Goal: Task Accomplishment & Management: Manage account settings

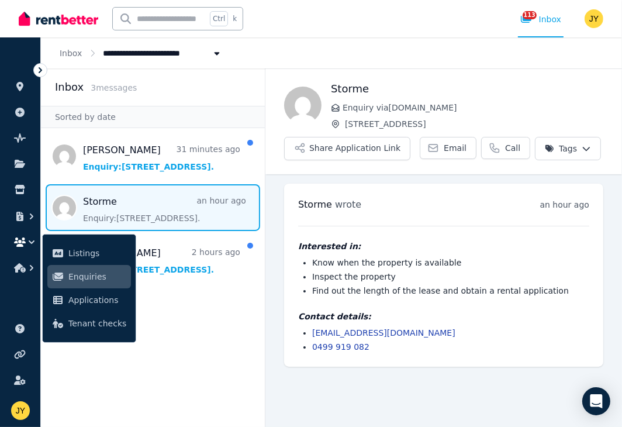
click at [237, 303] on aside "Inbox 3 message s Sorted by date [PERSON_NAME] 31 minutes ago Enquiry: [STREET_…" at bounding box center [153, 247] width 225 height 358
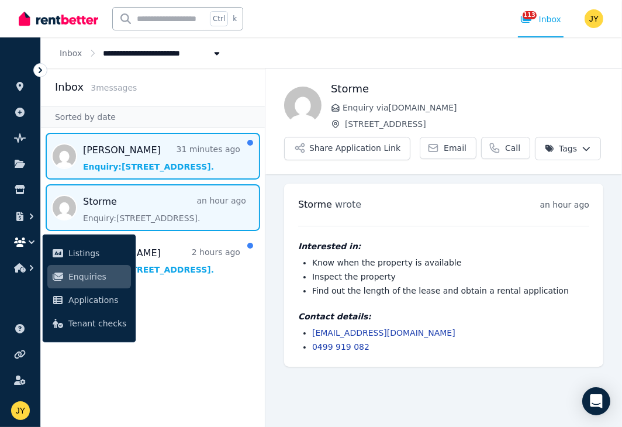
click at [185, 153] on span "Message list" at bounding box center [153, 156] width 224 height 47
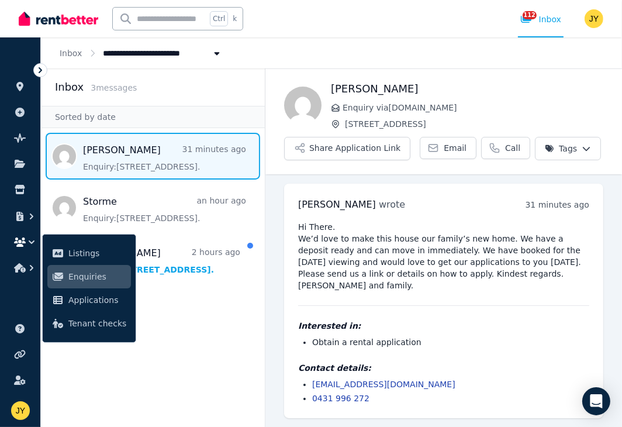
click at [42, 73] on icon at bounding box center [40, 70] width 12 height 12
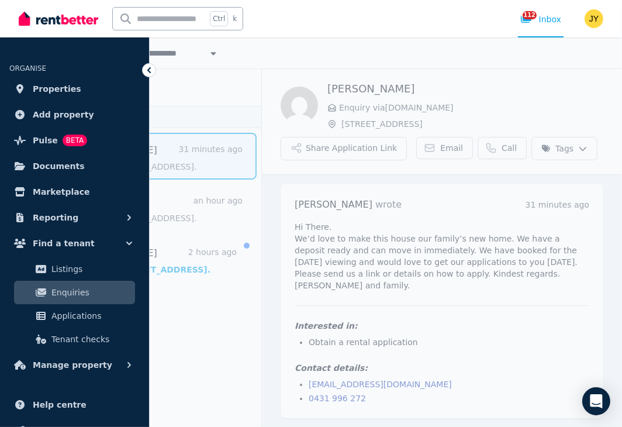
click at [199, 341] on aside "Inbox 3 message s Sorted by date [PERSON_NAME] 31 minutes ago Enquiry: [STREET_…" at bounding box center [149, 247] width 225 height 358
click at [146, 71] on icon at bounding box center [149, 70] width 12 height 12
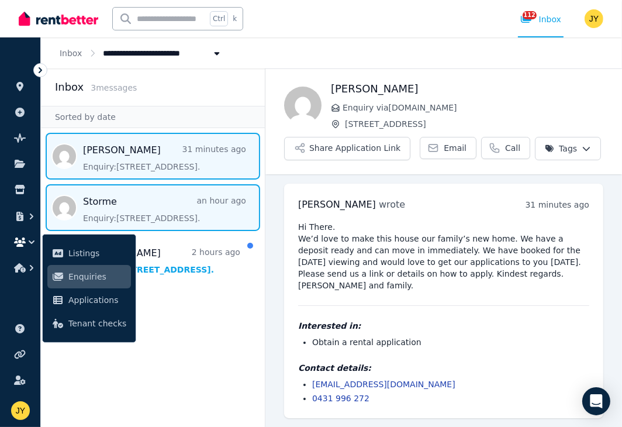
click at [149, 203] on span "Message list" at bounding box center [153, 207] width 224 height 47
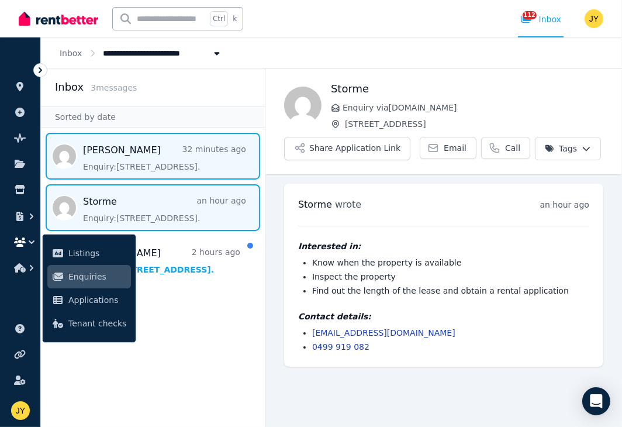
click at [155, 165] on span "Message list" at bounding box center [153, 156] width 224 height 47
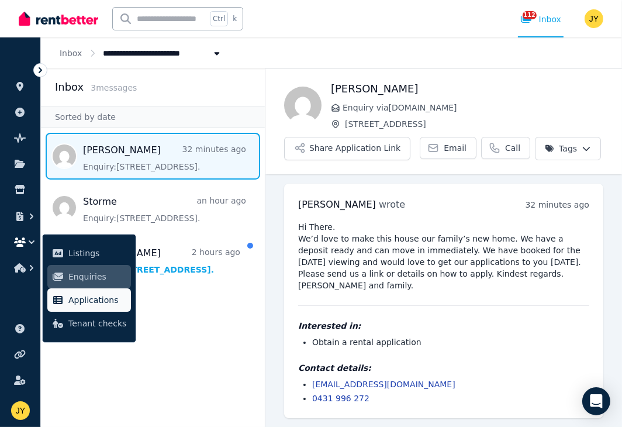
click at [109, 299] on span "Applications" at bounding box center [97, 300] width 58 height 14
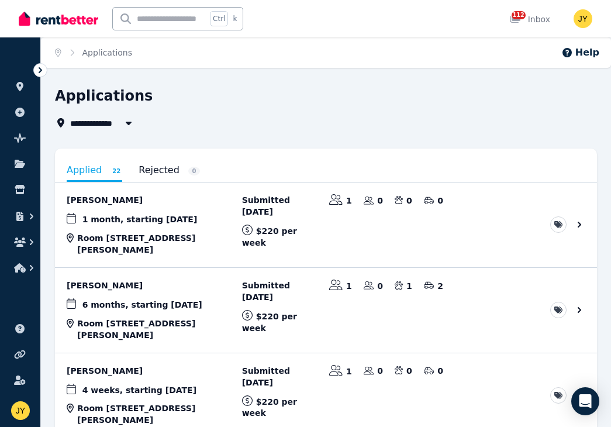
click at [35, 68] on icon at bounding box center [40, 70] width 12 height 12
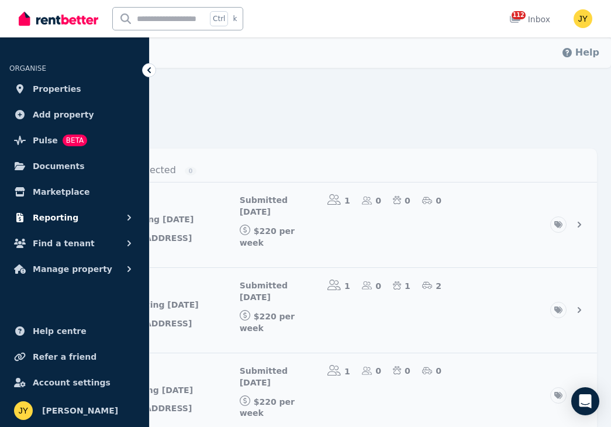
click at [130, 220] on icon "button" at bounding box center [129, 218] width 12 height 12
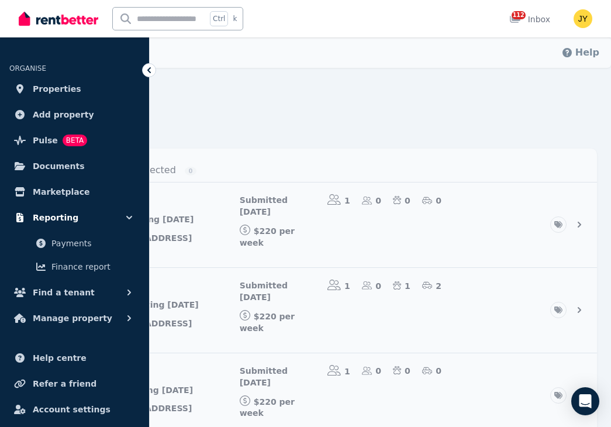
click at [130, 220] on icon "button" at bounding box center [129, 218] width 12 height 12
click at [79, 88] on link "Properties" at bounding box center [74, 88] width 130 height 23
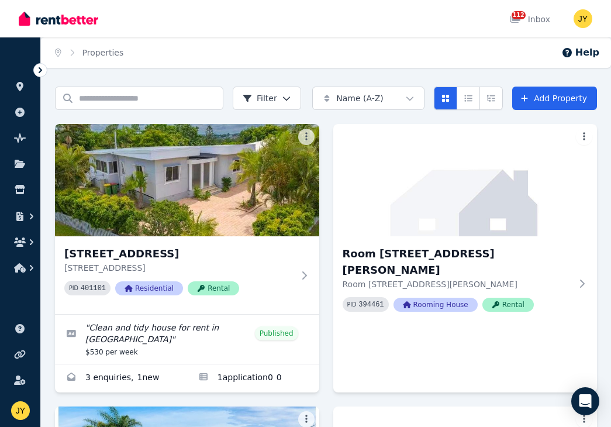
click at [33, 71] on div at bounding box center [40, 70] width 14 height 14
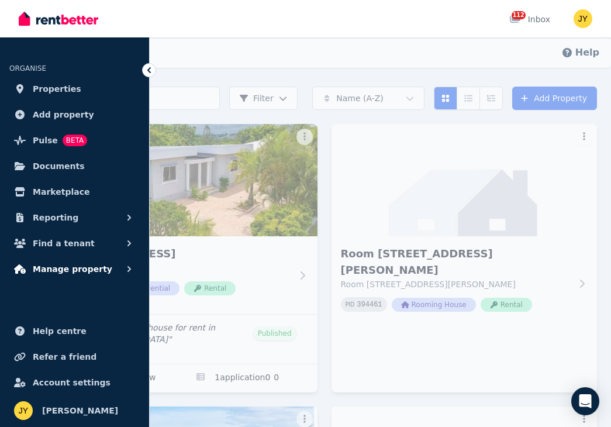
click at [123, 270] on icon "button" at bounding box center [129, 269] width 12 height 12
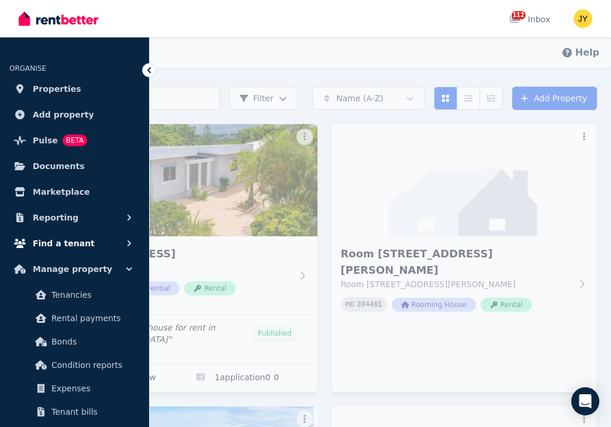
click at [124, 239] on icon "button" at bounding box center [129, 243] width 12 height 12
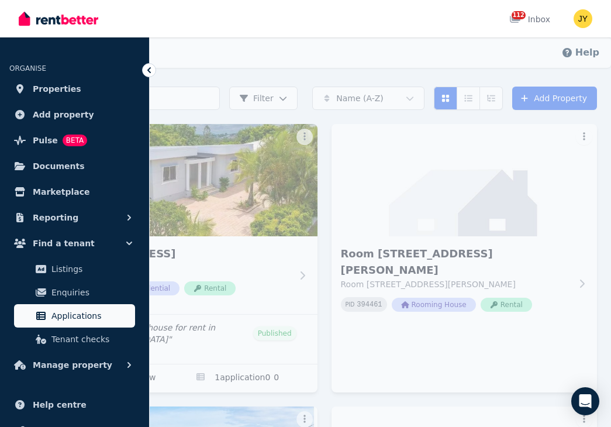
click at [123, 319] on span "Applications" at bounding box center [90, 316] width 79 height 14
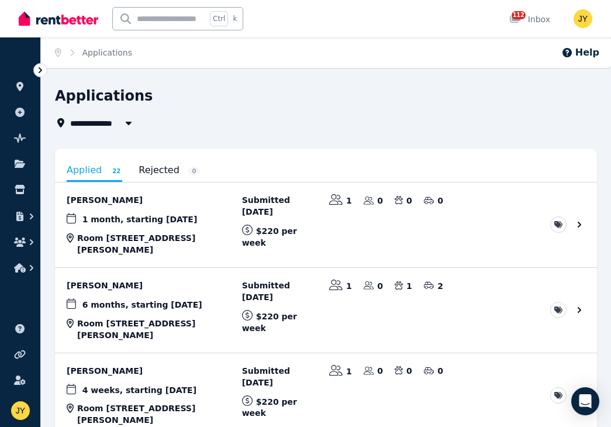
click at [37, 70] on icon at bounding box center [40, 70] width 12 height 12
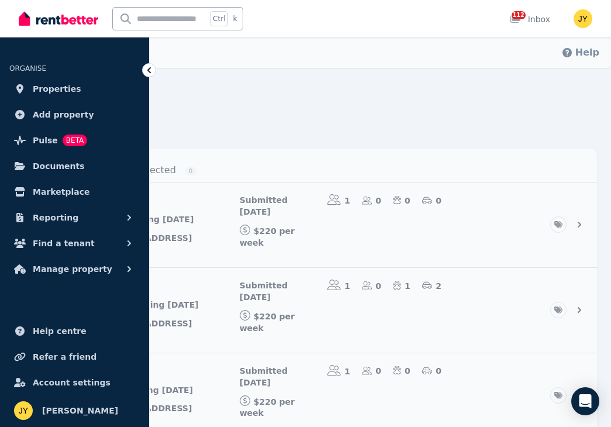
click at [57, 89] on span "Properties" at bounding box center [57, 89] width 49 height 14
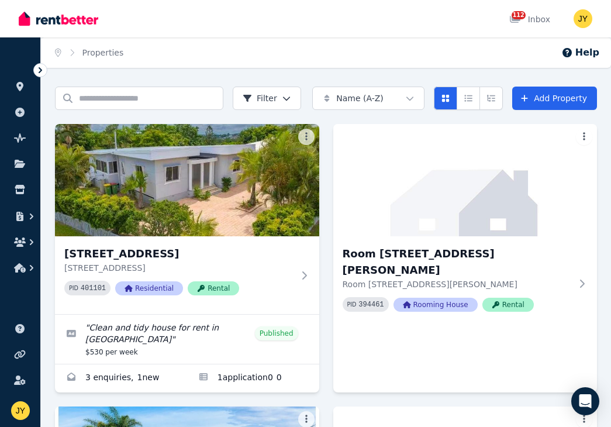
click at [38, 68] on icon at bounding box center [40, 70] width 12 height 12
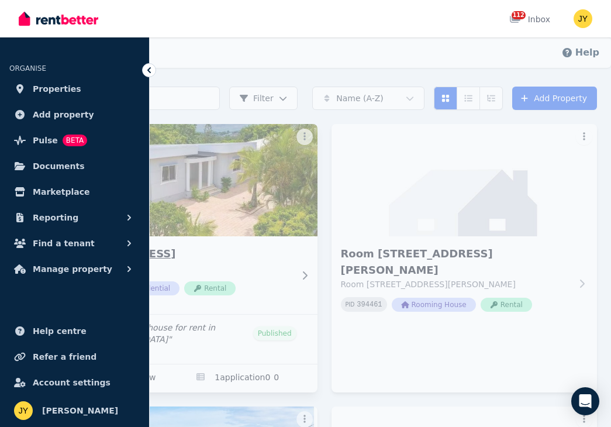
click at [265, 203] on img at bounding box center [184, 180] width 279 height 118
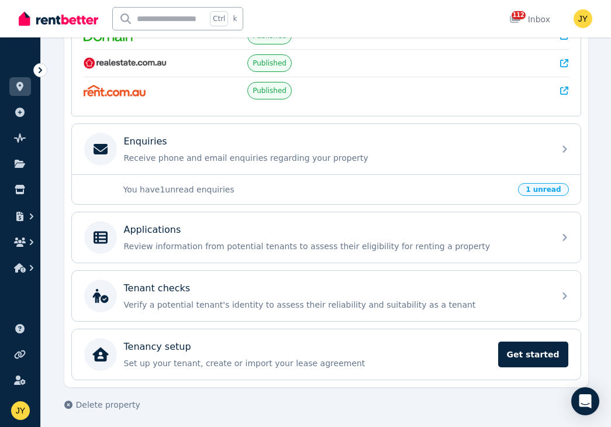
scroll to position [294, 0]
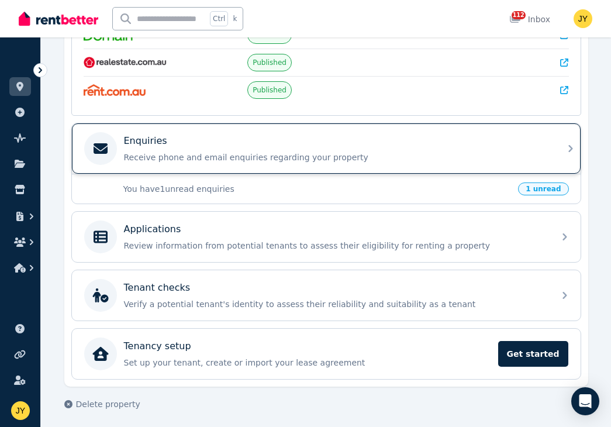
click at [225, 151] on p "Receive phone and email enquiries regarding your property" at bounding box center [335, 157] width 423 height 12
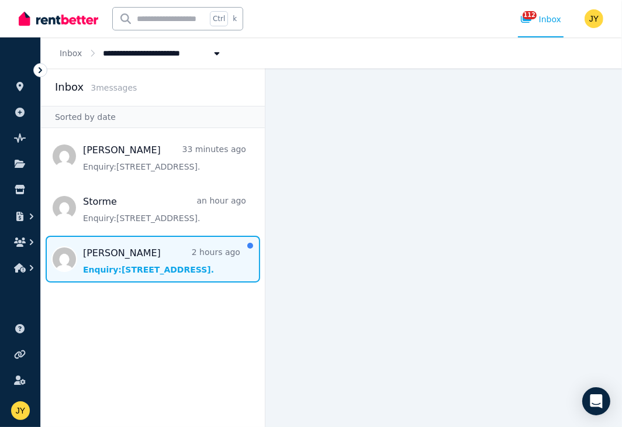
click at [184, 244] on span "Message list" at bounding box center [153, 259] width 224 height 47
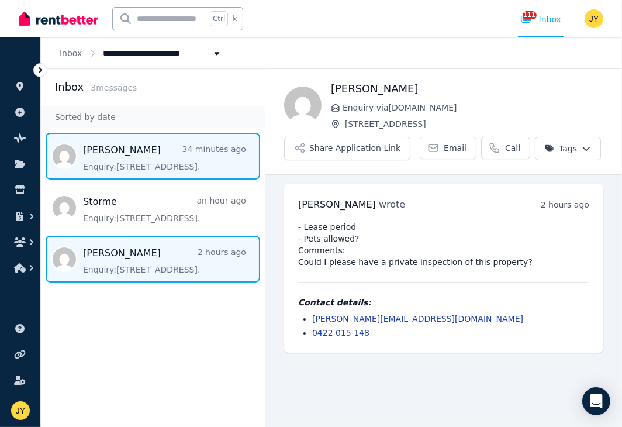
click at [166, 158] on span "Message list" at bounding box center [153, 156] width 224 height 47
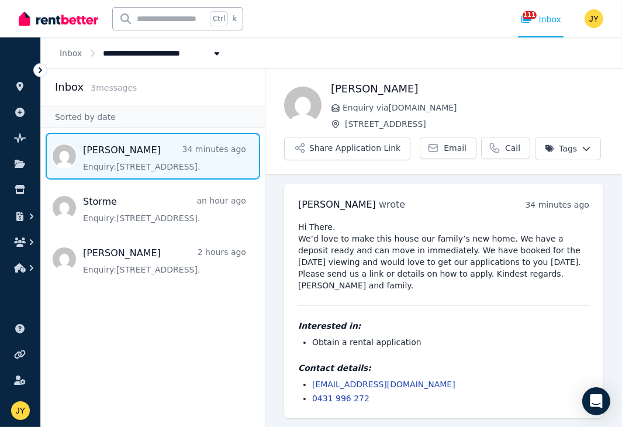
click at [402, 379] on link "[EMAIL_ADDRESS][DOMAIN_NAME]" at bounding box center [383, 383] width 143 height 9
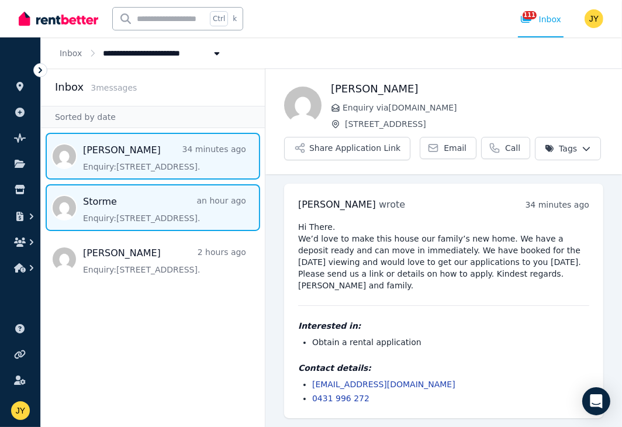
click at [205, 207] on span "Message list" at bounding box center [153, 207] width 224 height 47
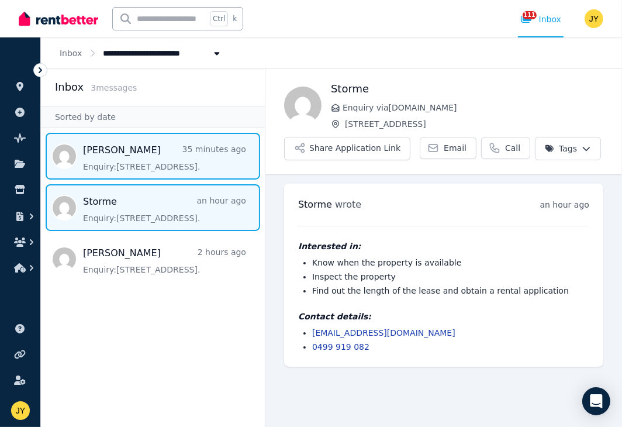
click at [213, 164] on span "Message list" at bounding box center [153, 156] width 224 height 47
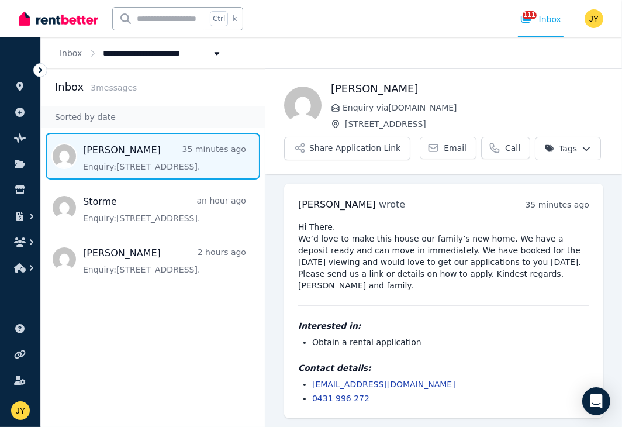
click at [41, 71] on icon at bounding box center [41, 70] width 4 height 6
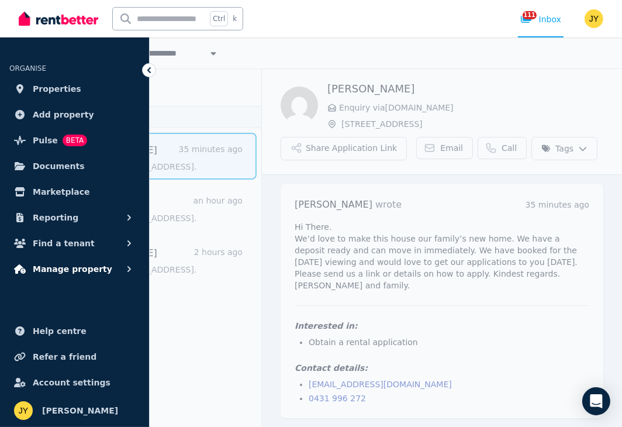
click at [114, 267] on button "Manage property" at bounding box center [74, 268] width 130 height 23
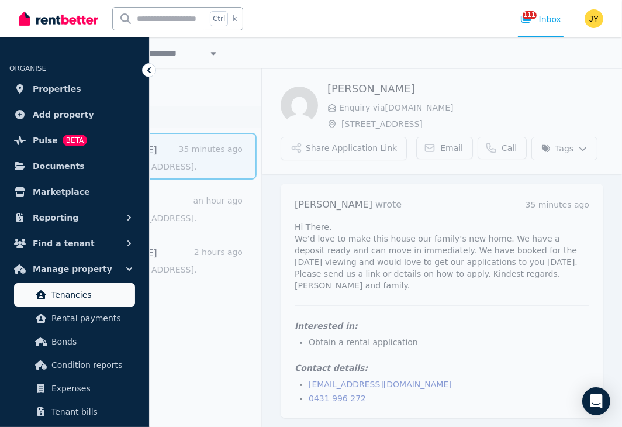
click at [116, 299] on span "Tenancies" at bounding box center [90, 295] width 79 height 14
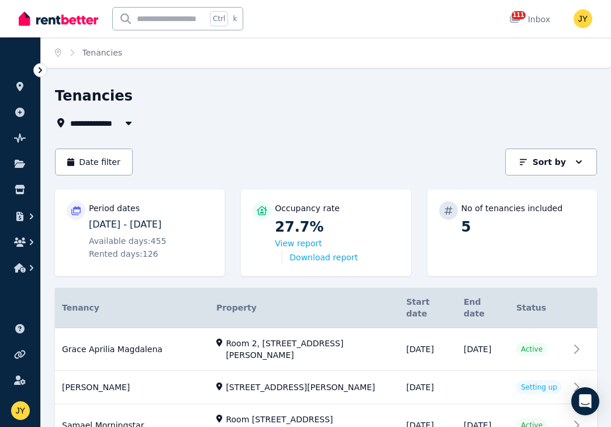
scroll to position [130, 0]
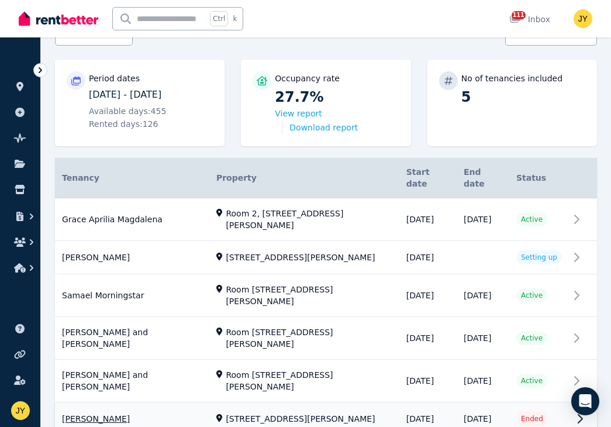
click at [586, 403] on link "View property details" at bounding box center [326, 419] width 542 height 33
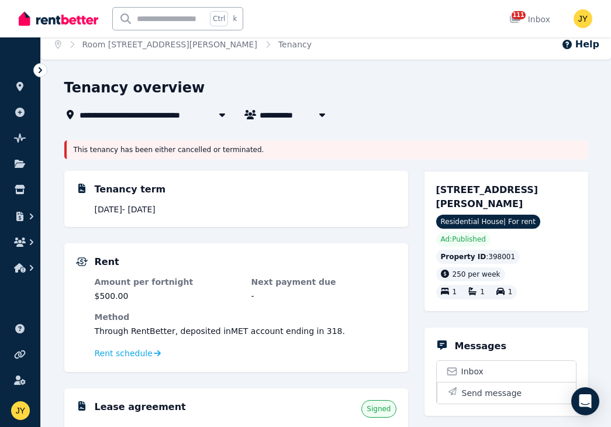
scroll to position [5, 0]
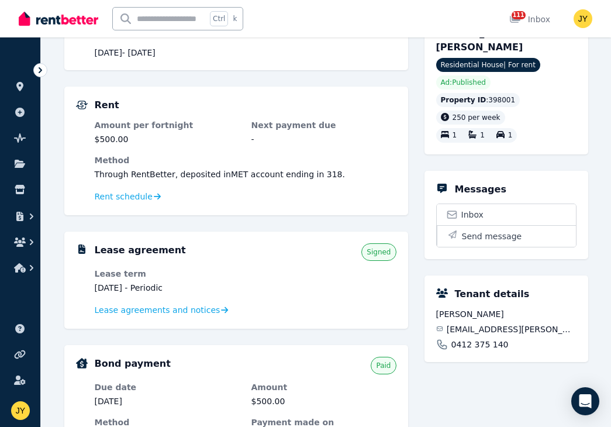
scroll to position [170, 0]
